Goal: Information Seeking & Learning: Learn about a topic

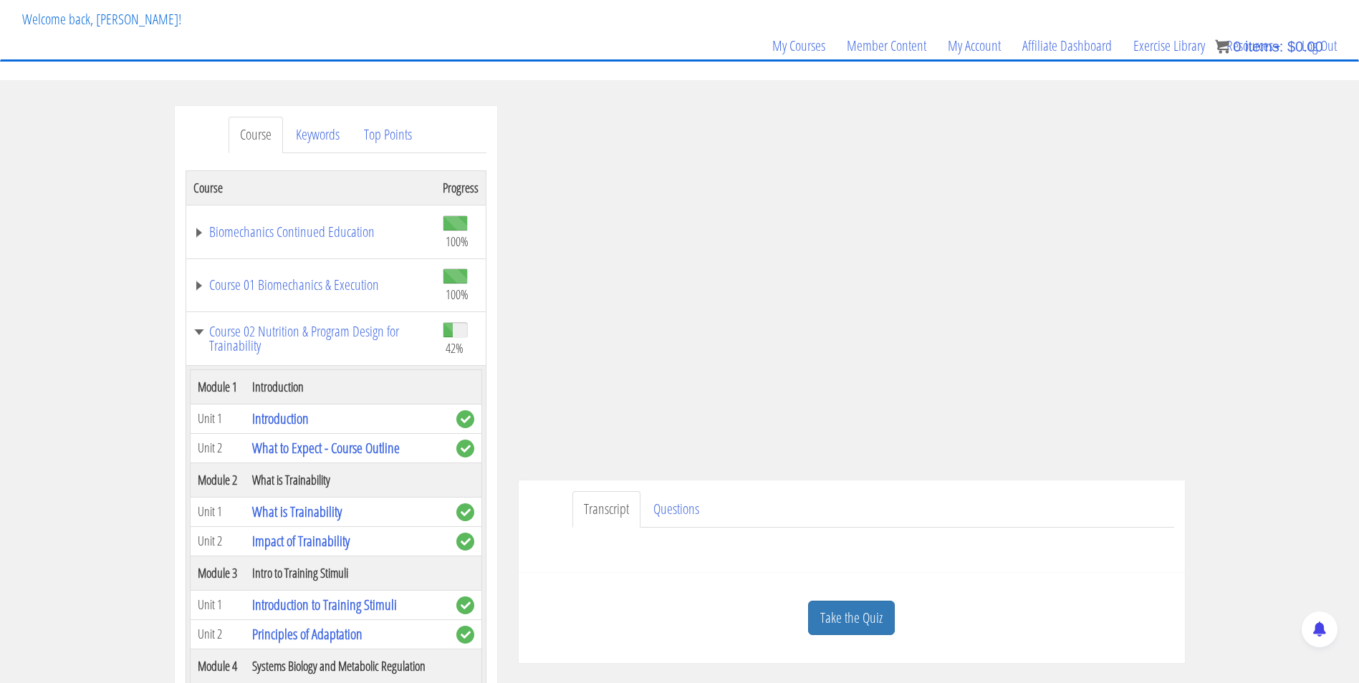
scroll to position [82, 0]
click at [854, 608] on link "Take the Quiz" at bounding box center [851, 617] width 87 height 35
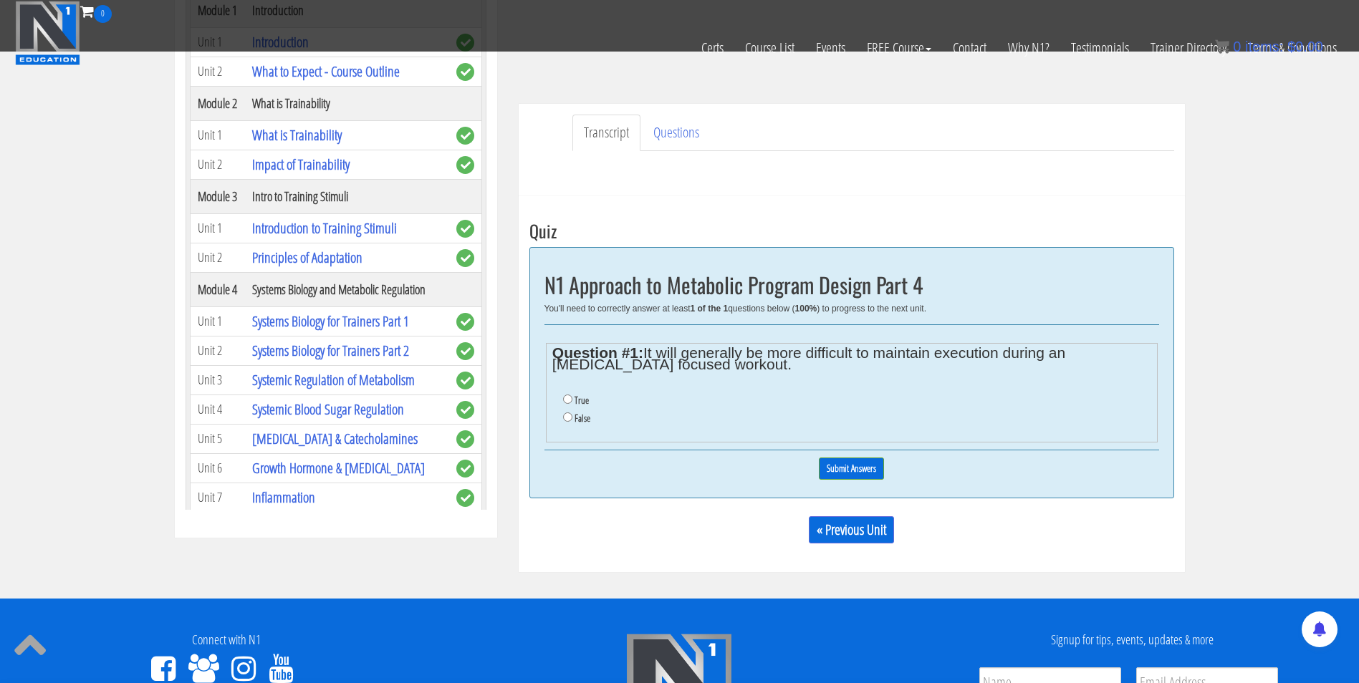
scroll to position [371, 0]
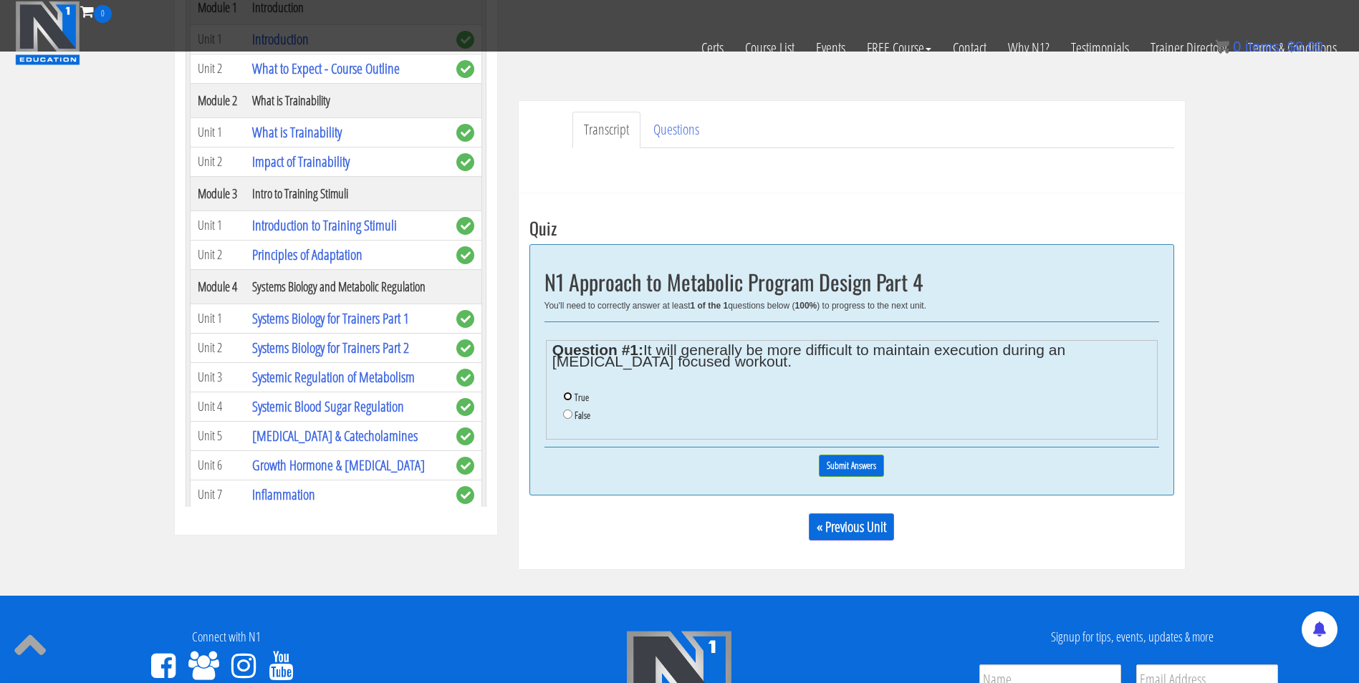
click at [566, 396] on input "True" at bounding box center [567, 396] width 9 height 9
radio input "true"
click at [855, 466] on input "Submit Answers" at bounding box center [851, 466] width 65 height 22
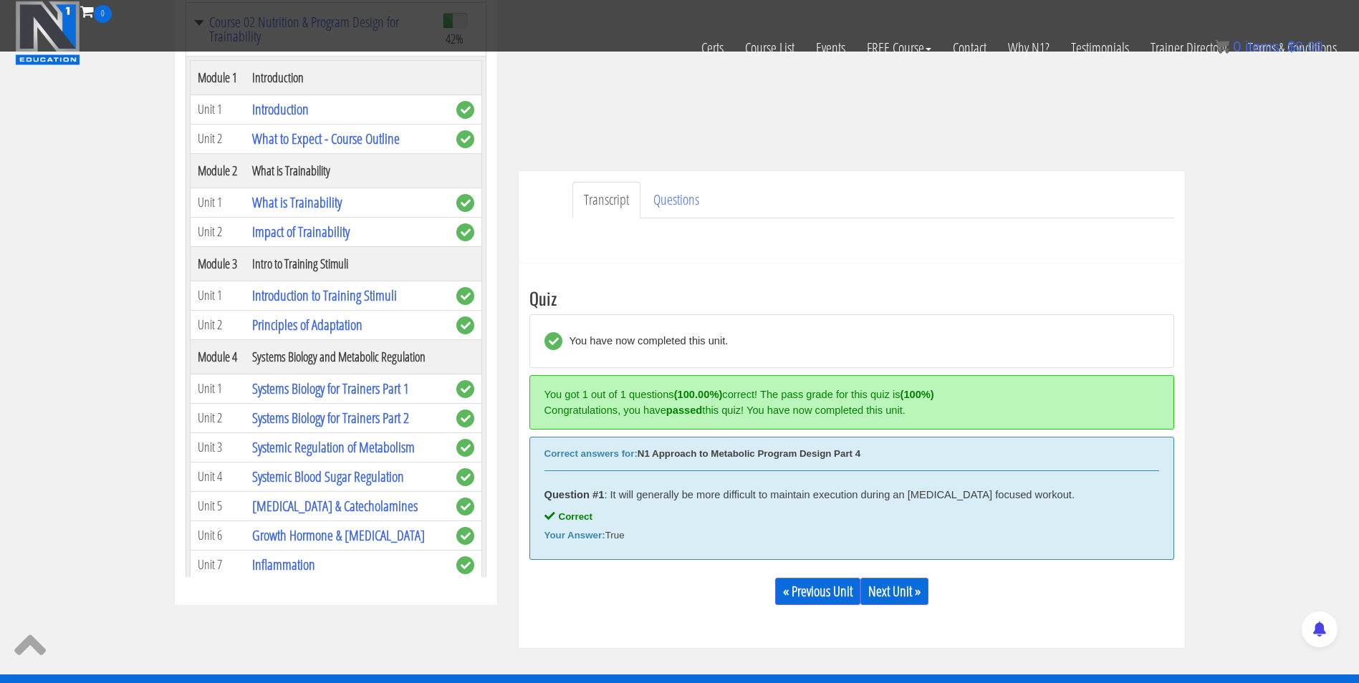
scroll to position [447, 0]
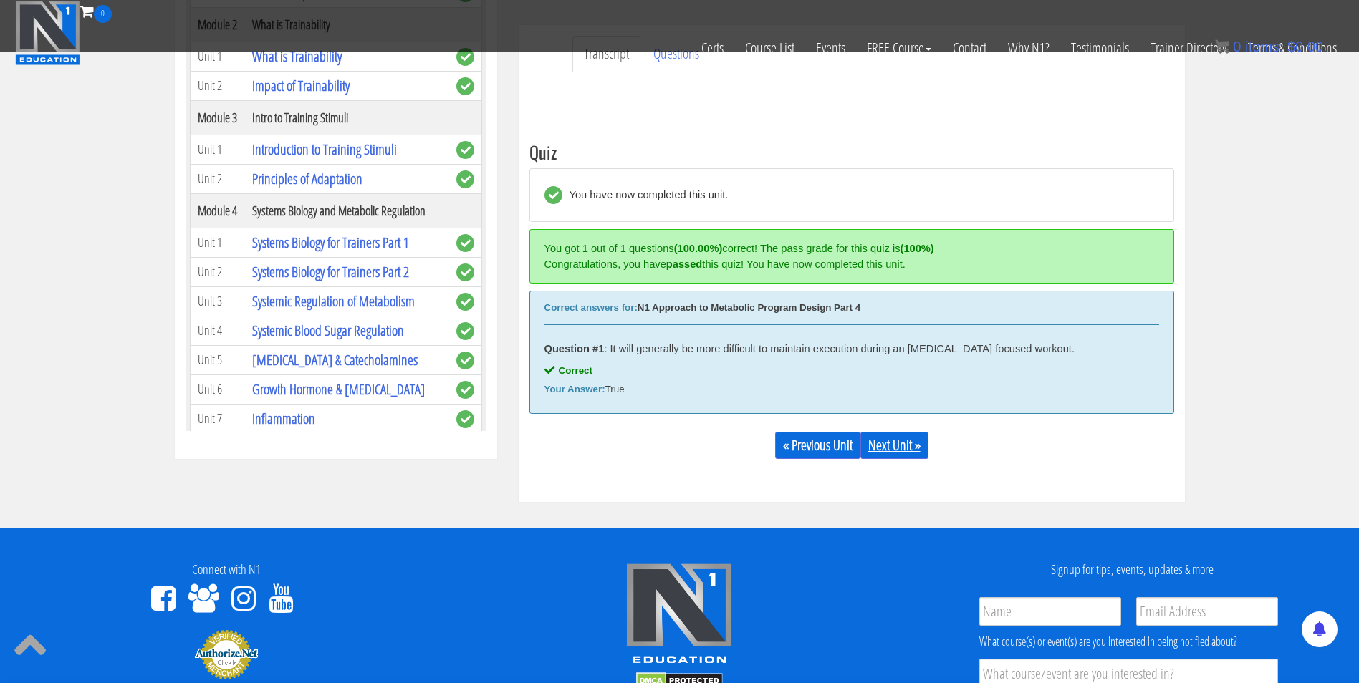
click at [902, 439] on link "Next Unit »" at bounding box center [894, 445] width 68 height 27
